Goal: Transaction & Acquisition: Purchase product/service

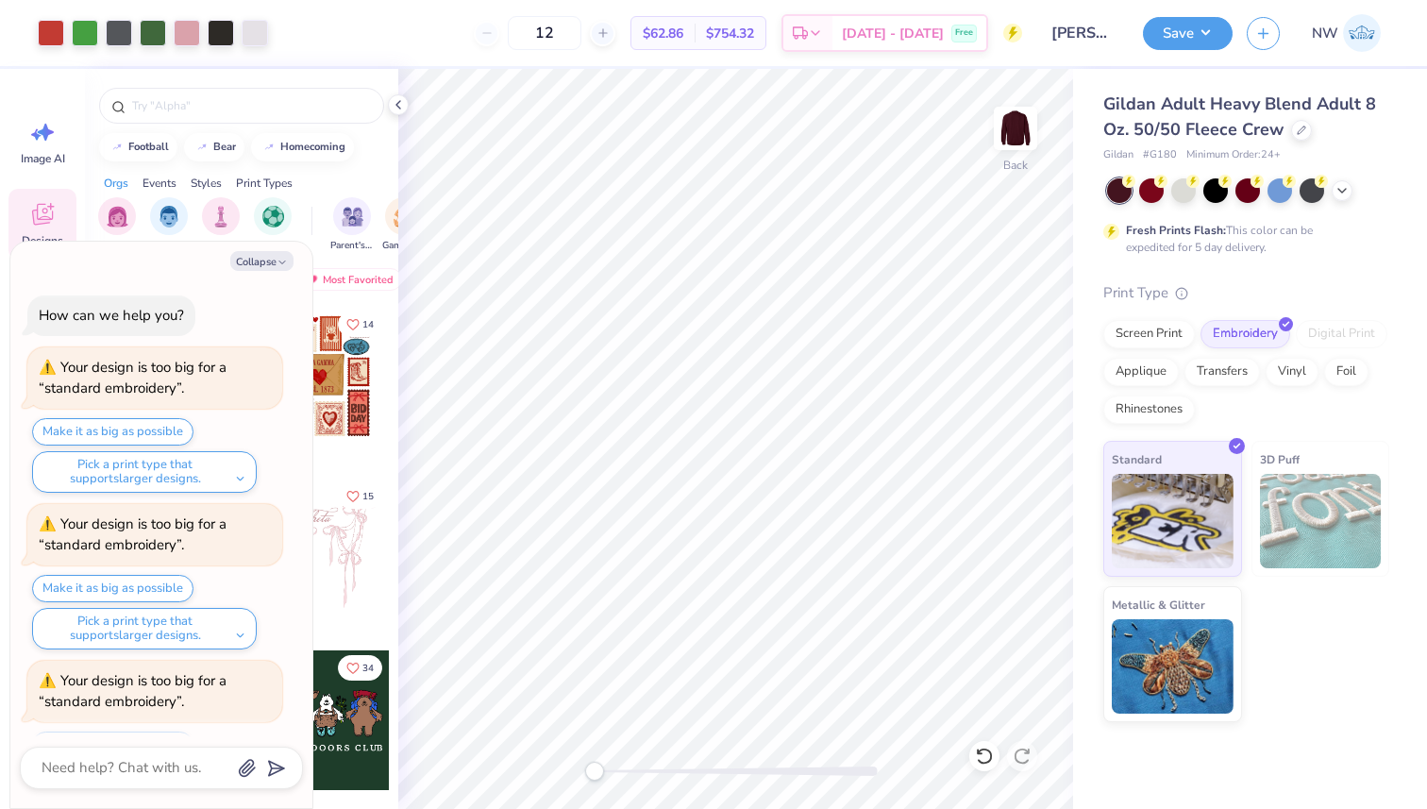
scroll to position [185, 0]
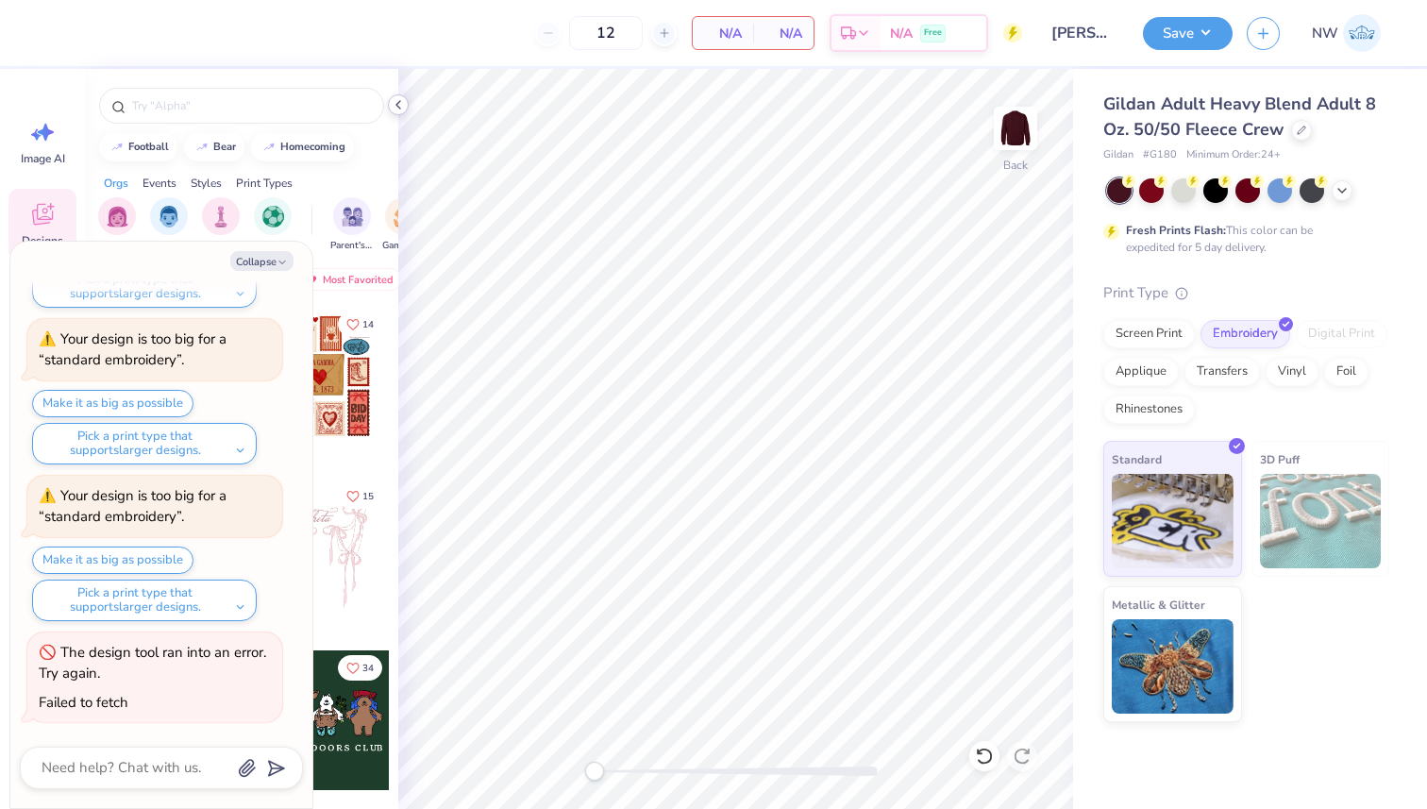
click at [396, 104] on polyline at bounding box center [398, 105] width 4 height 8
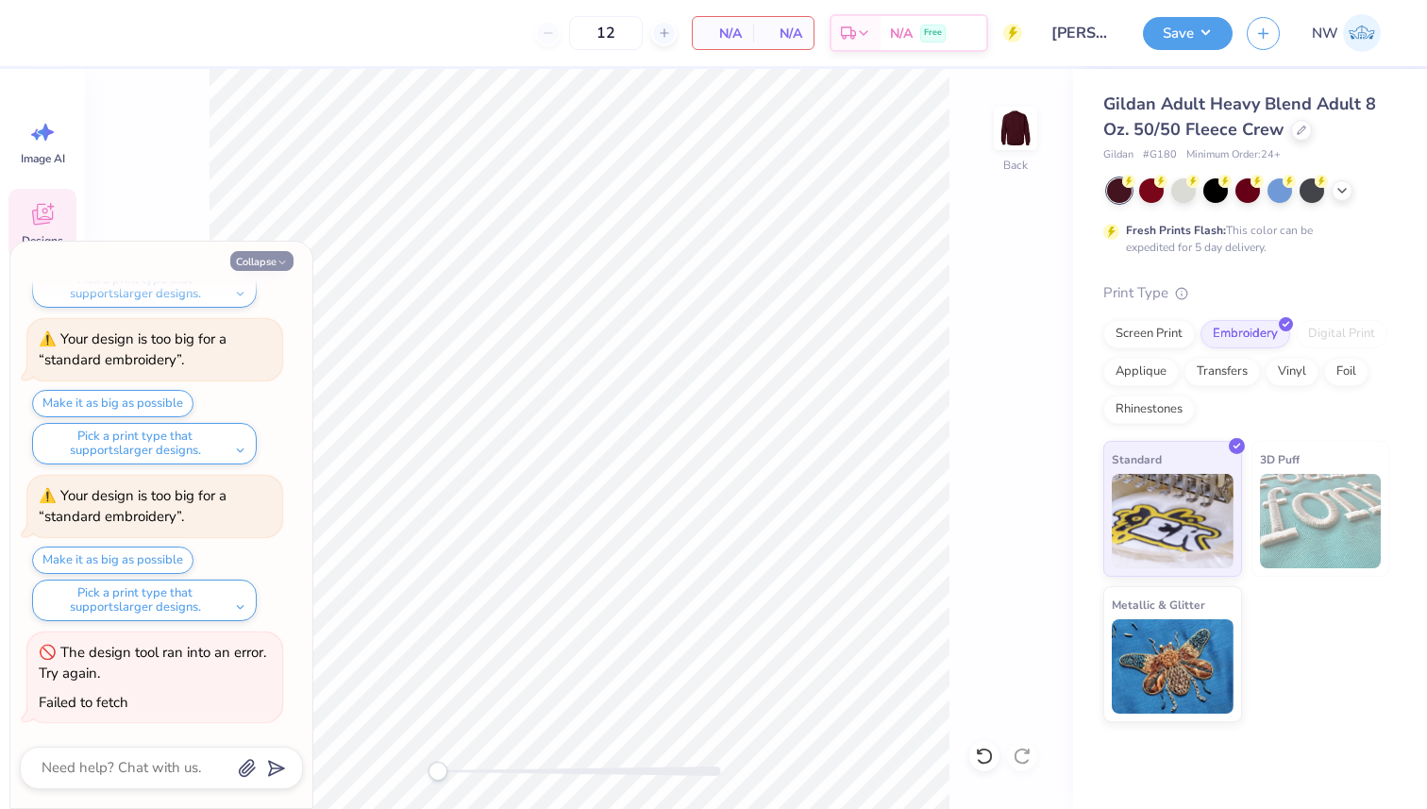
click at [280, 255] on button "Collapse" at bounding box center [261, 261] width 63 height 20
type textarea "x"
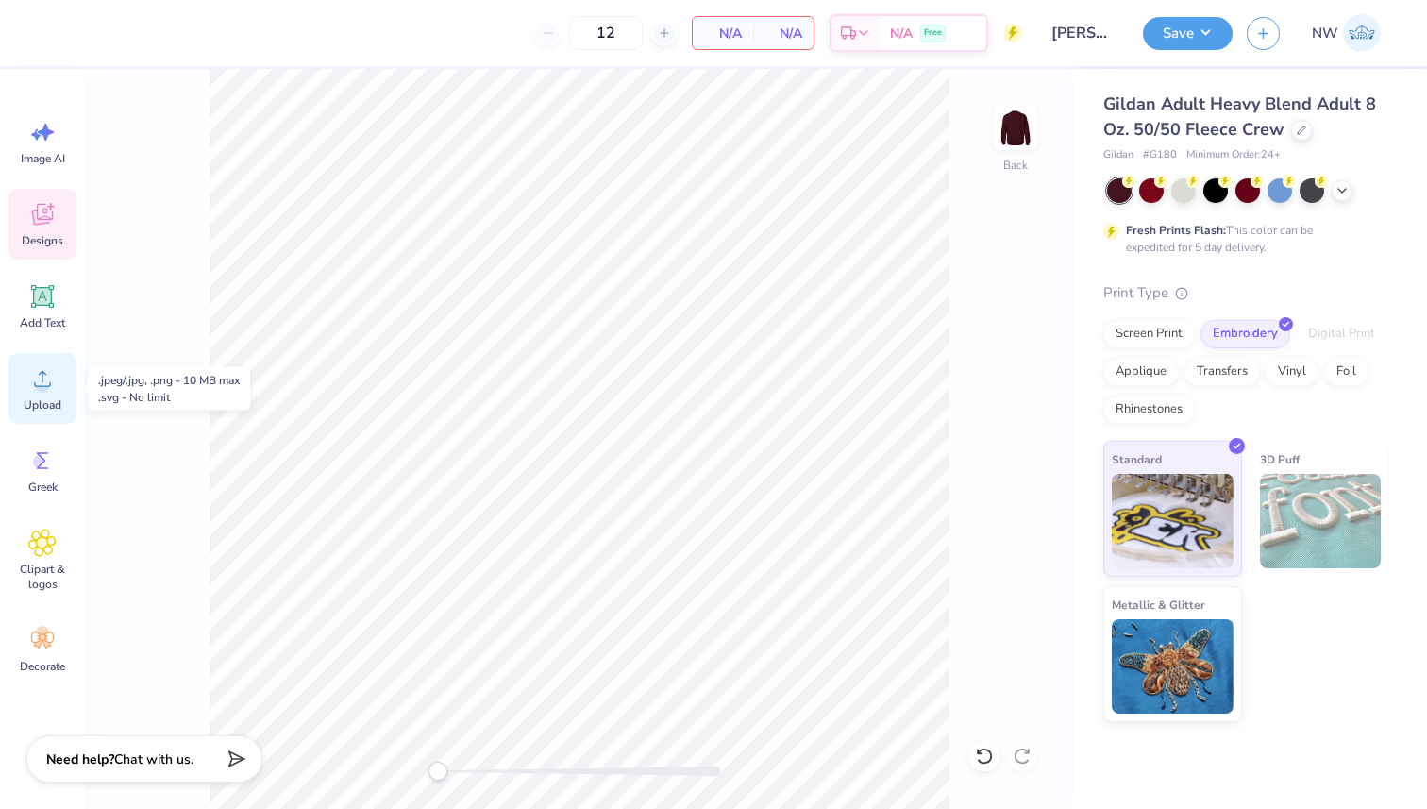
click at [50, 385] on icon at bounding box center [42, 379] width 17 height 16
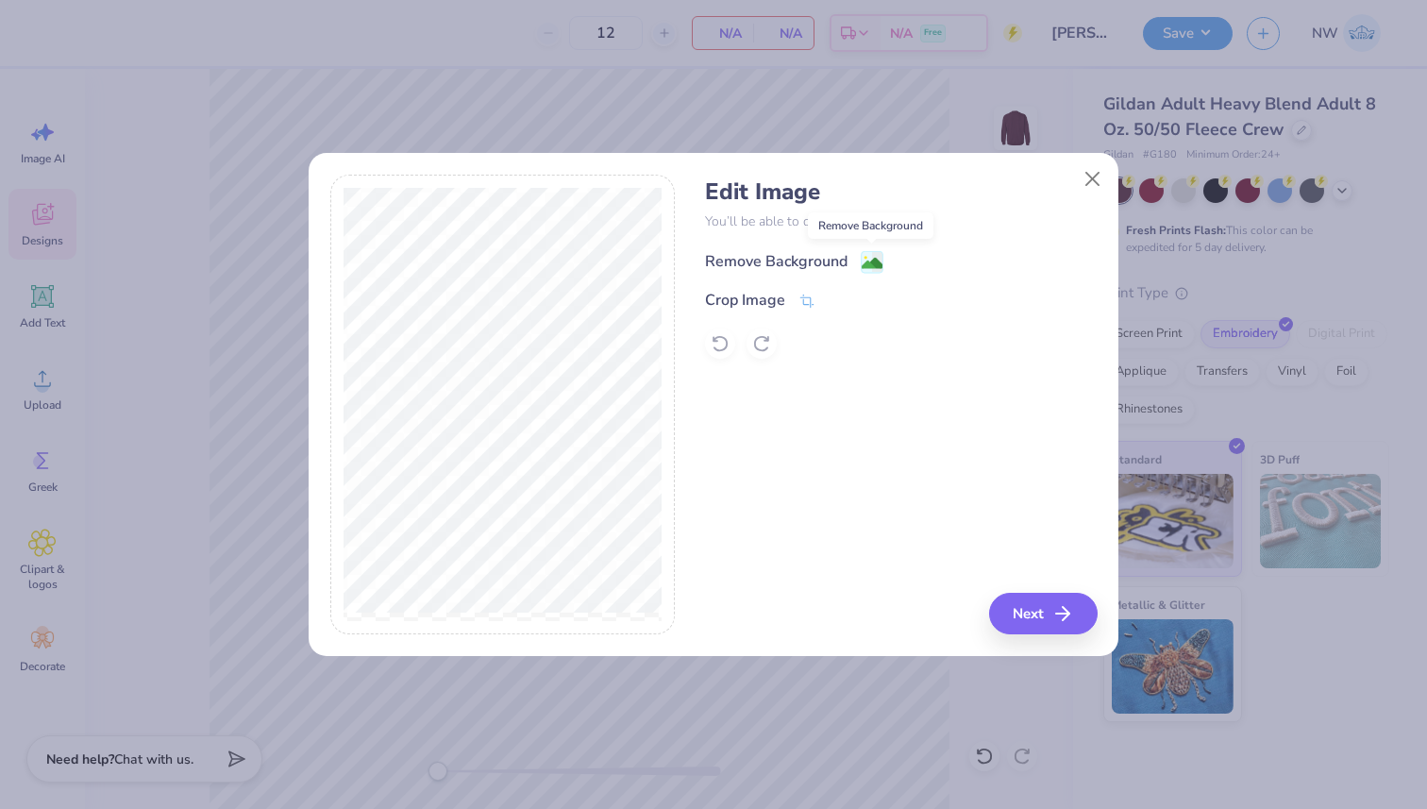
click at [874, 259] on image at bounding box center [872, 263] width 21 height 21
click at [1034, 614] on button "Next" at bounding box center [1046, 614] width 109 height 42
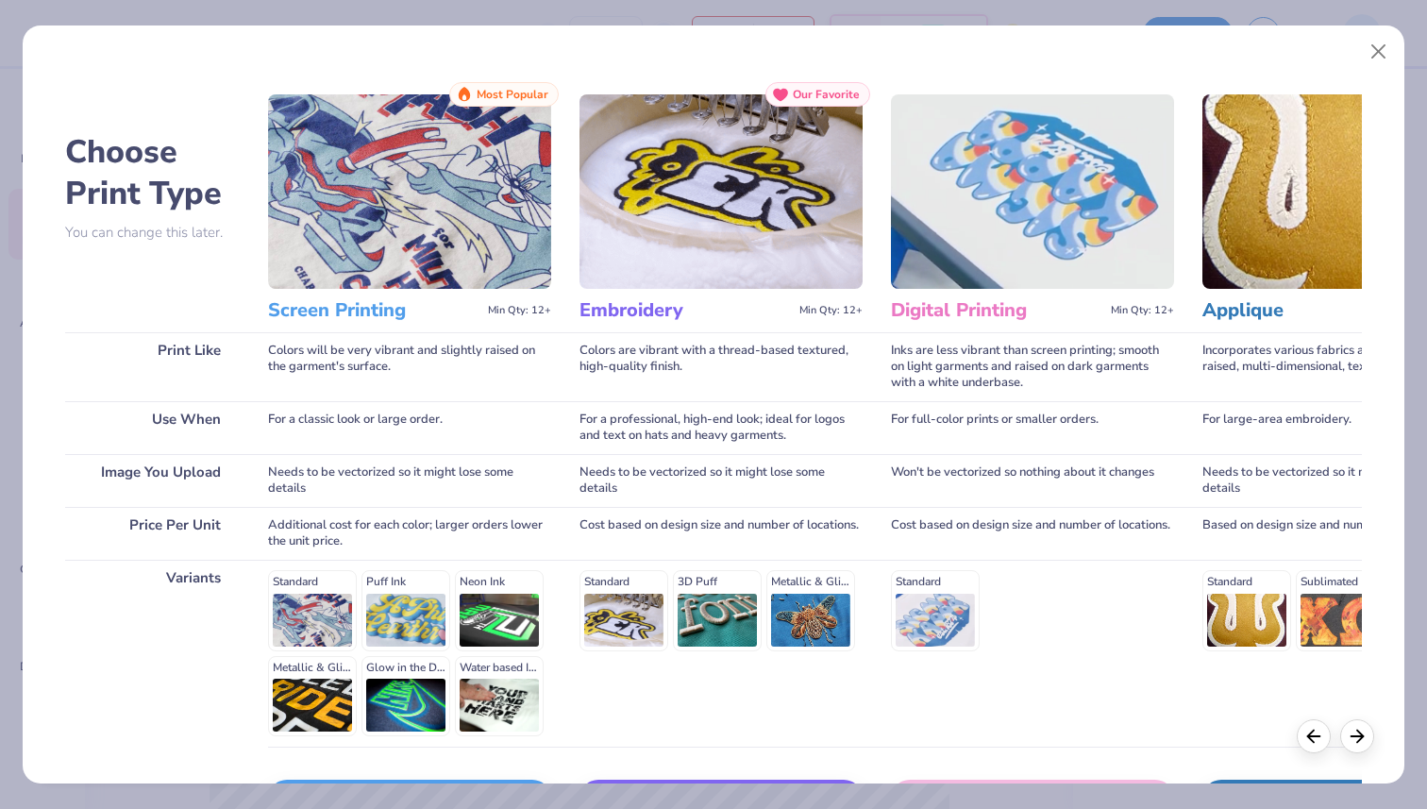
scroll to position [132, 0]
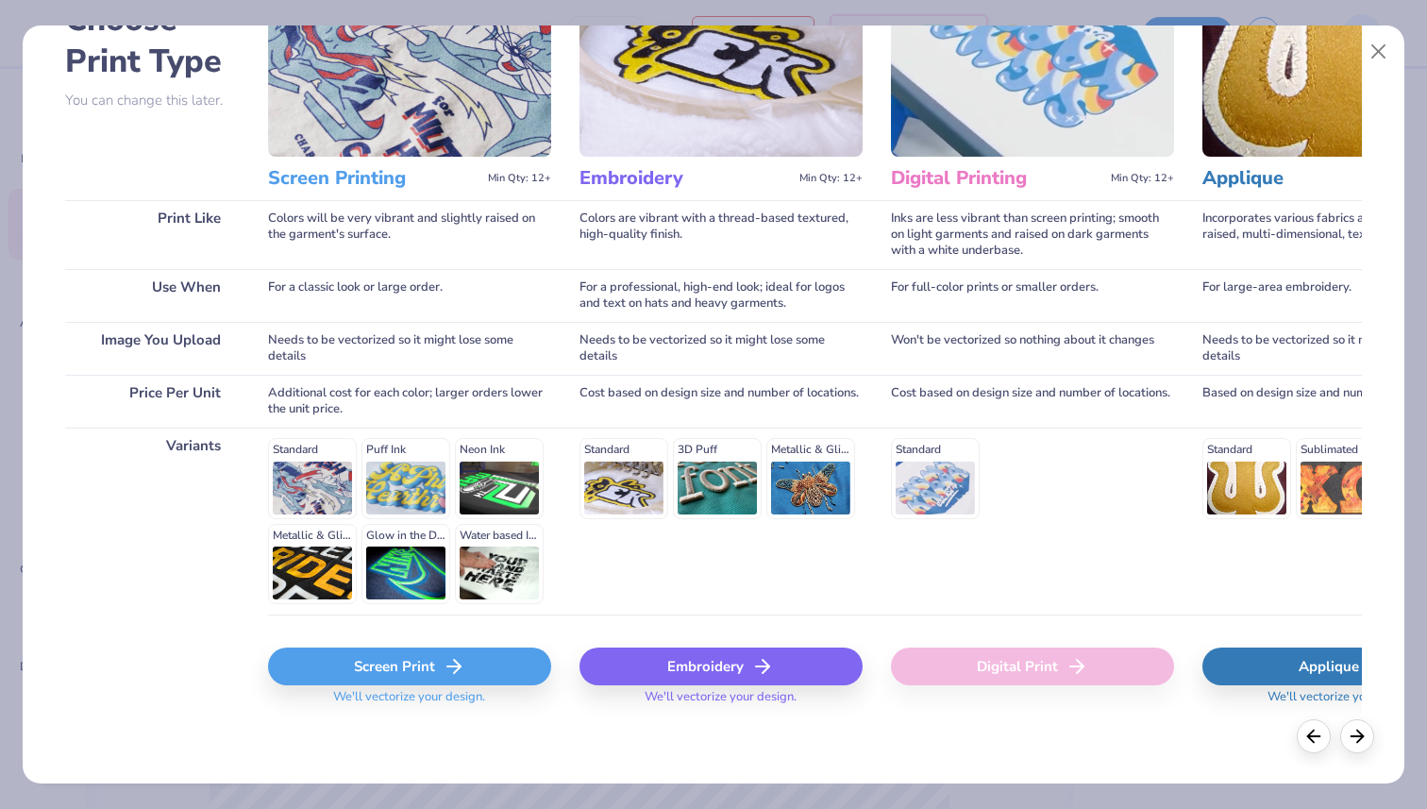
click at [456, 671] on icon at bounding box center [454, 666] width 23 height 23
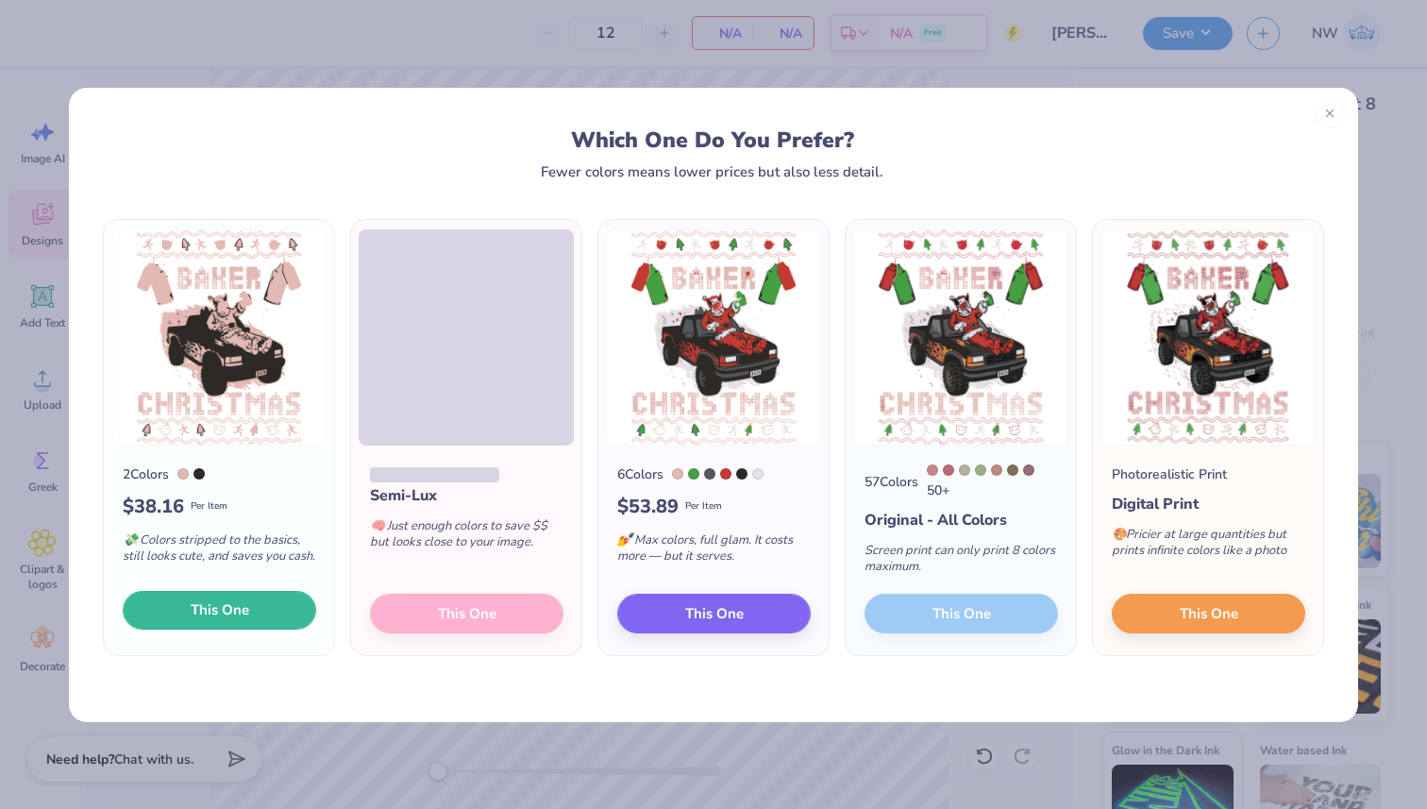
click at [272, 603] on button "This One" at bounding box center [219, 611] width 193 height 40
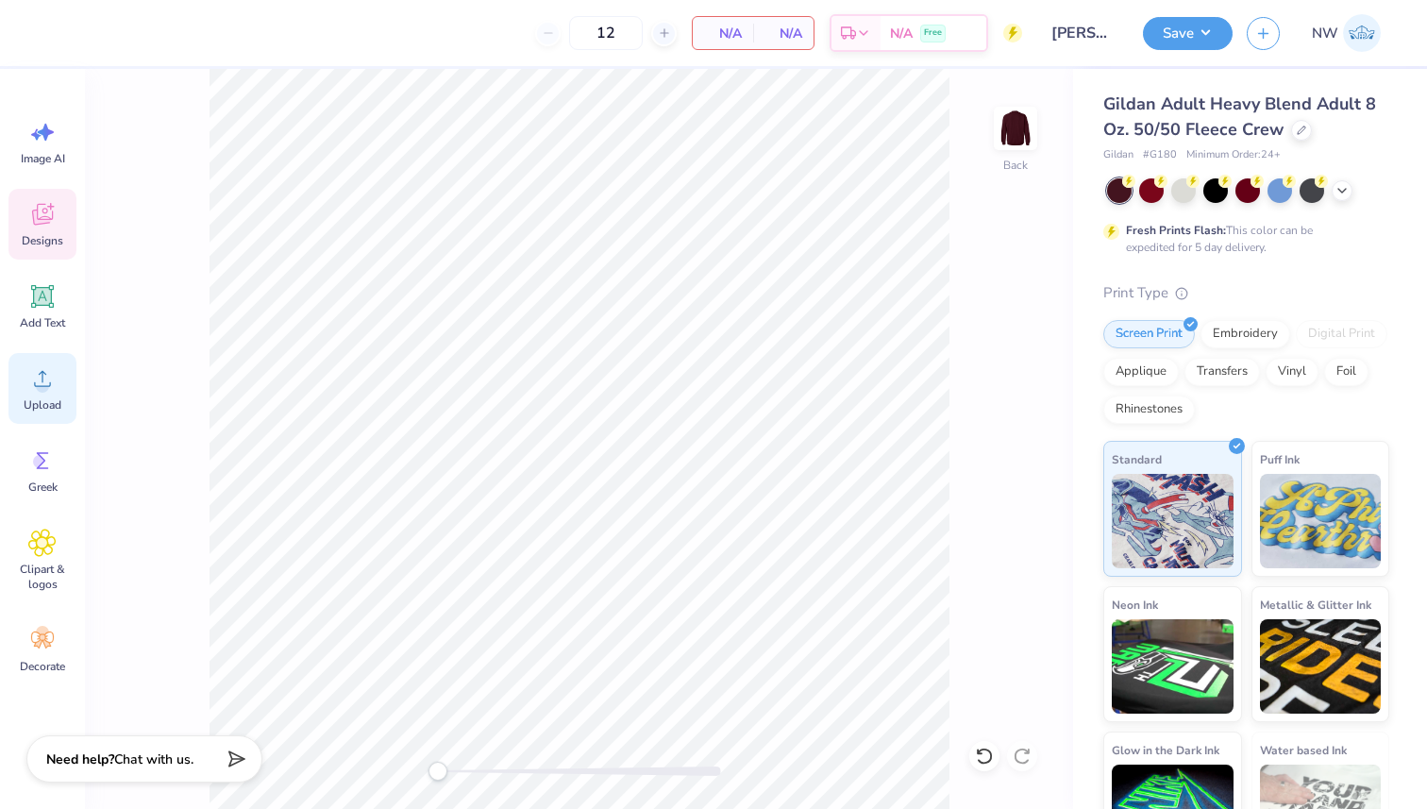
click at [51, 376] on icon at bounding box center [42, 378] width 28 height 28
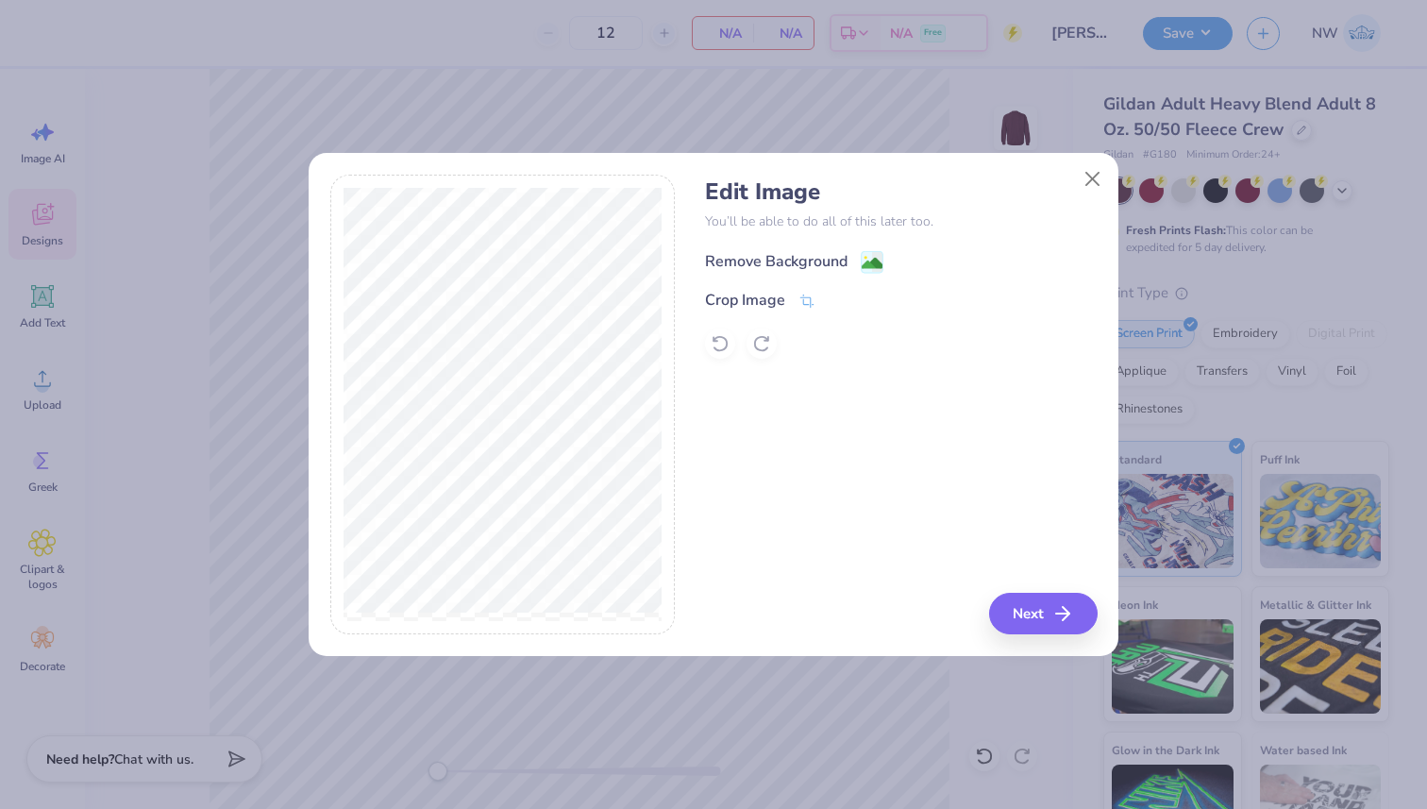
click at [864, 252] on rect at bounding box center [873, 262] width 22 height 22
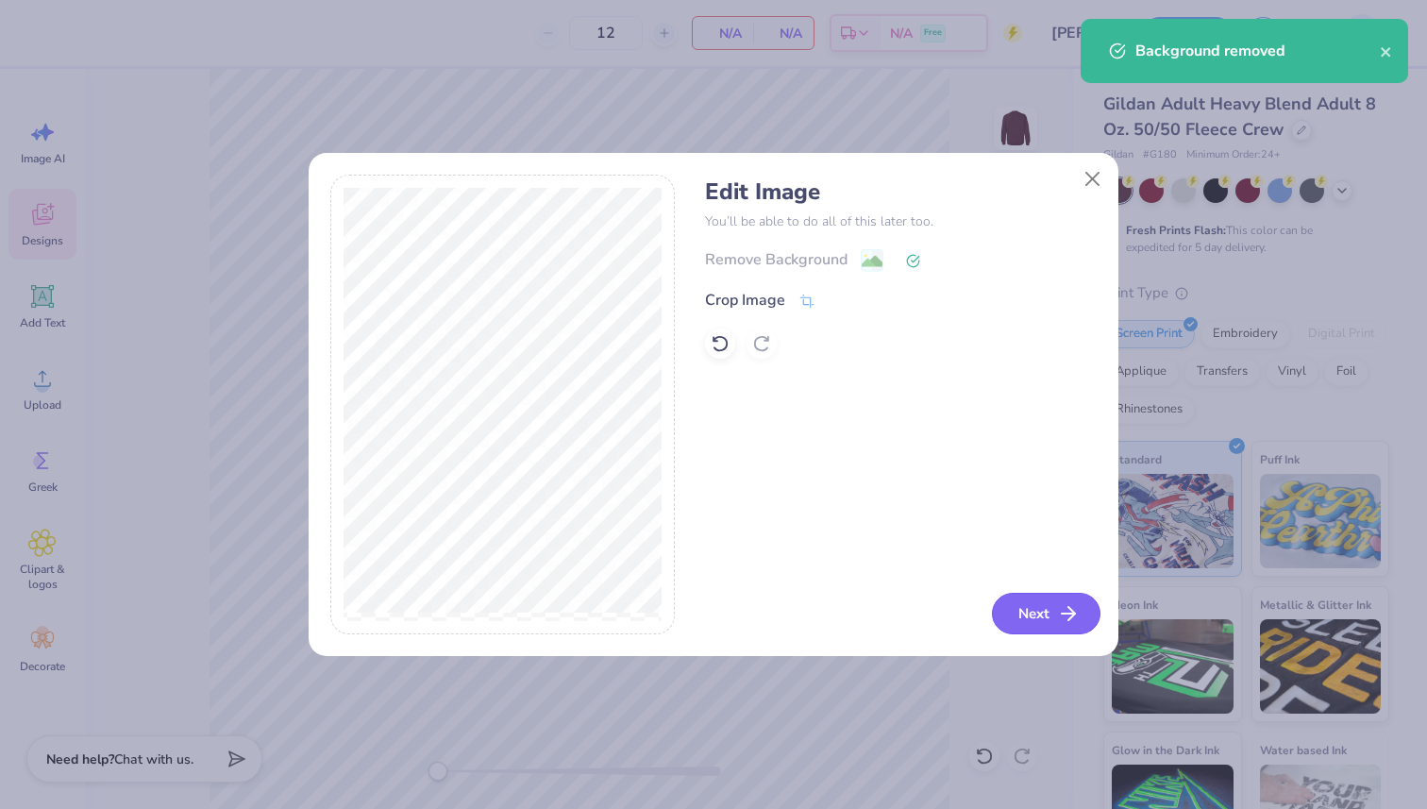
click at [1060, 615] on icon "button" at bounding box center [1068, 613] width 23 height 23
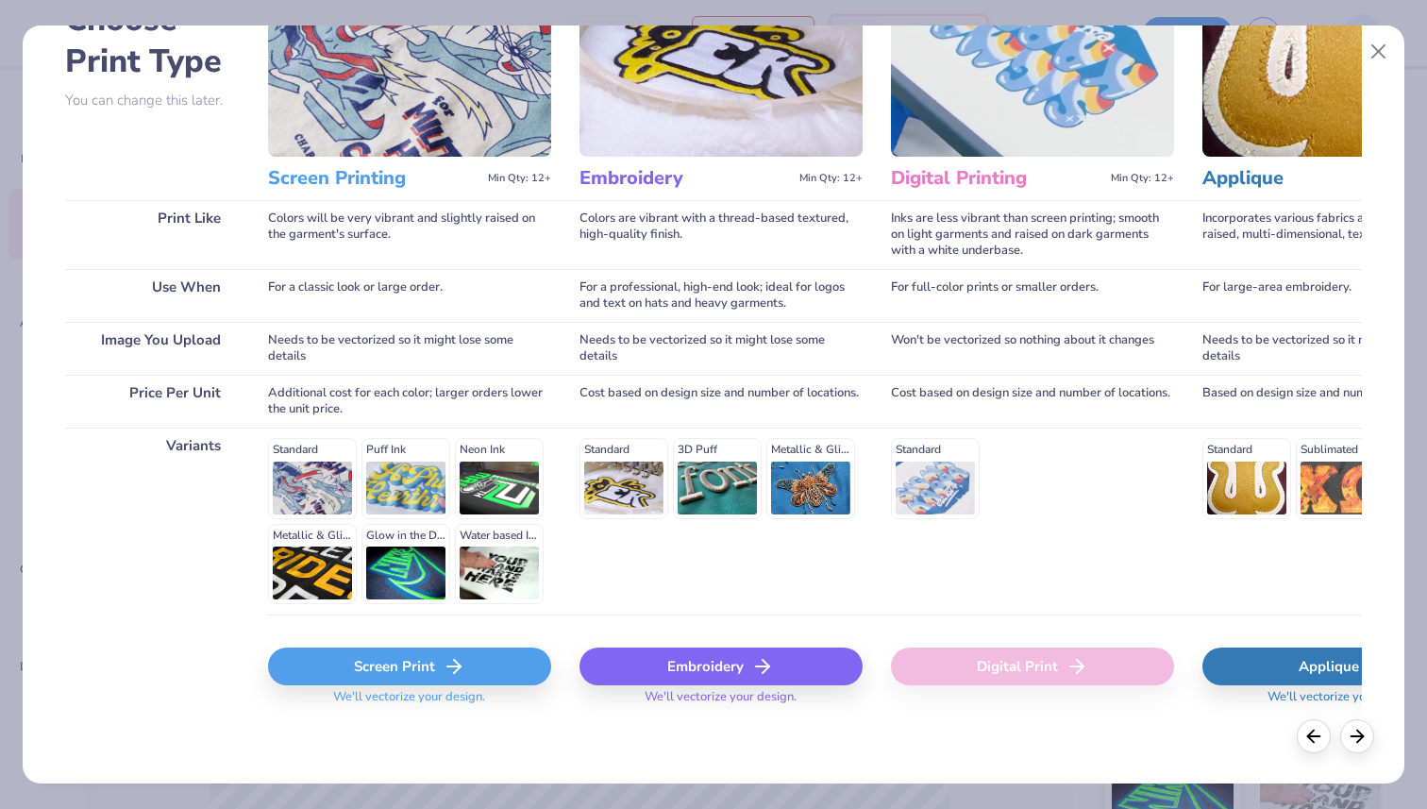
click at [452, 668] on icon at bounding box center [454, 666] width 23 height 23
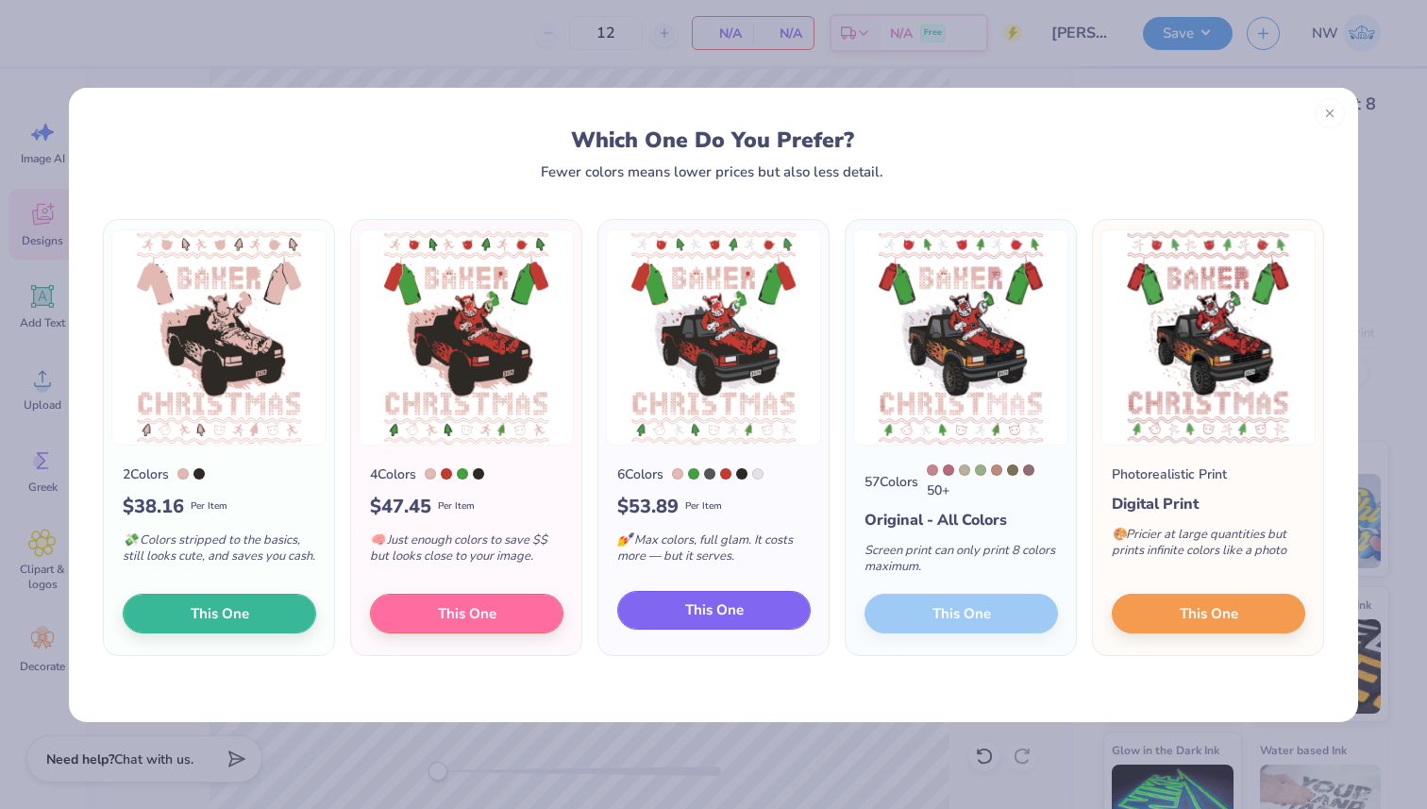
click at [725, 616] on span "This One" at bounding box center [714, 610] width 59 height 22
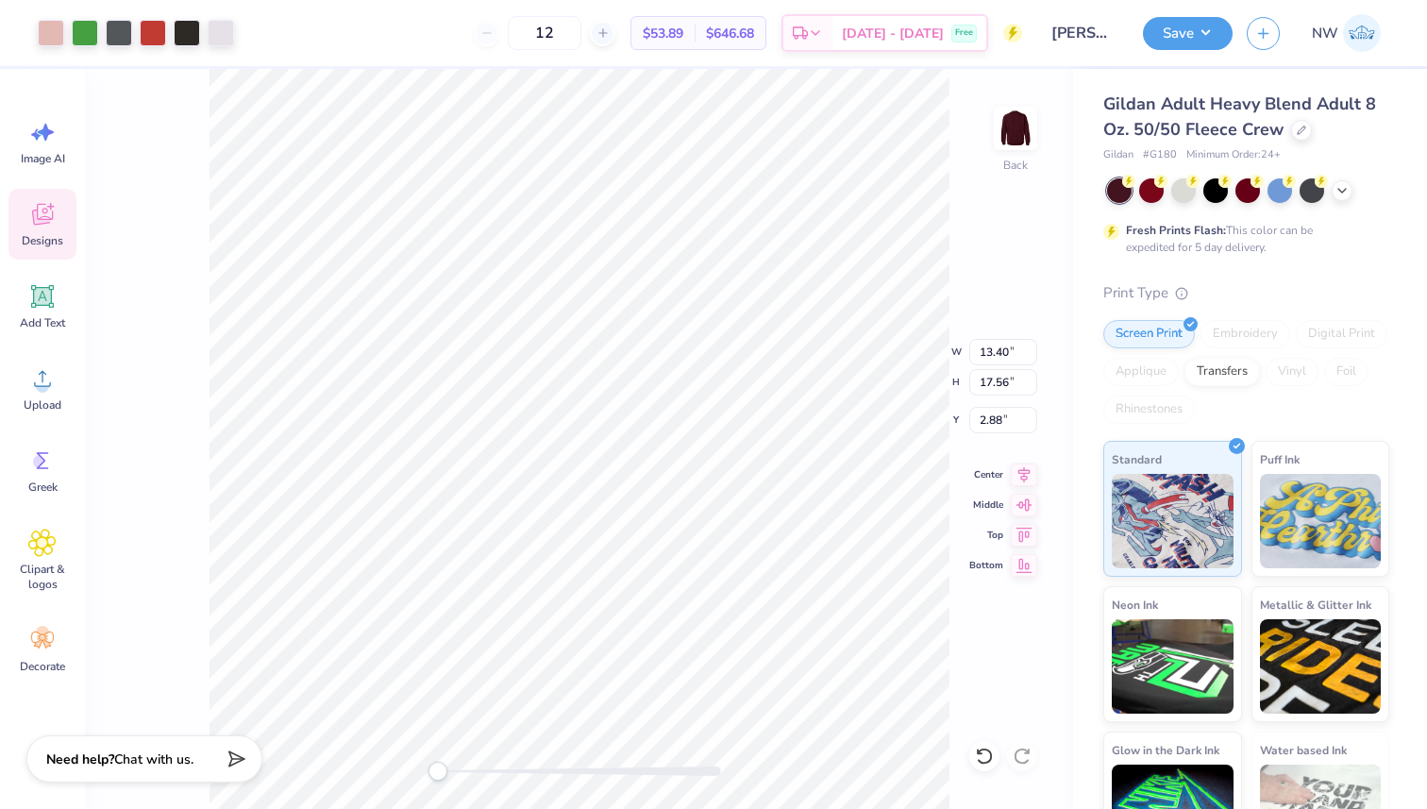
click at [180, 393] on div "Back W 13.40 13.40 " H 17.56 17.56 " Y 2.88 2.88 " Center Middle Top Bottom" at bounding box center [579, 439] width 988 height 740
